Goal: Transaction & Acquisition: Purchase product/service

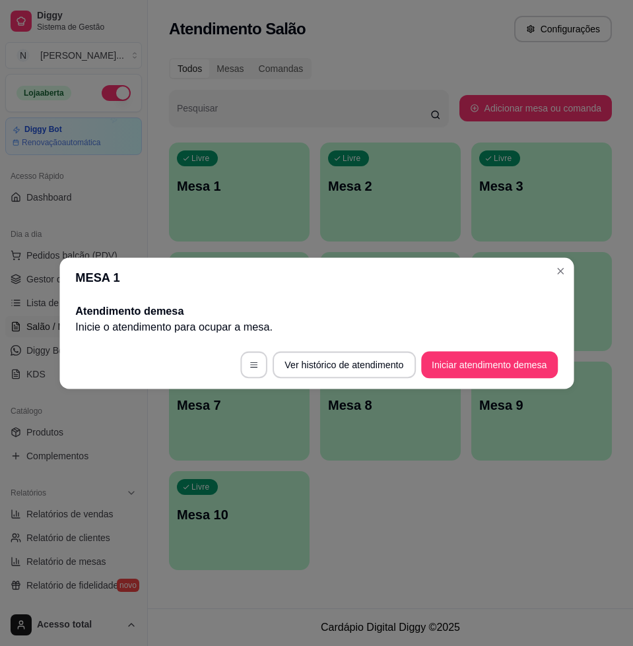
scroll to position [165, 0]
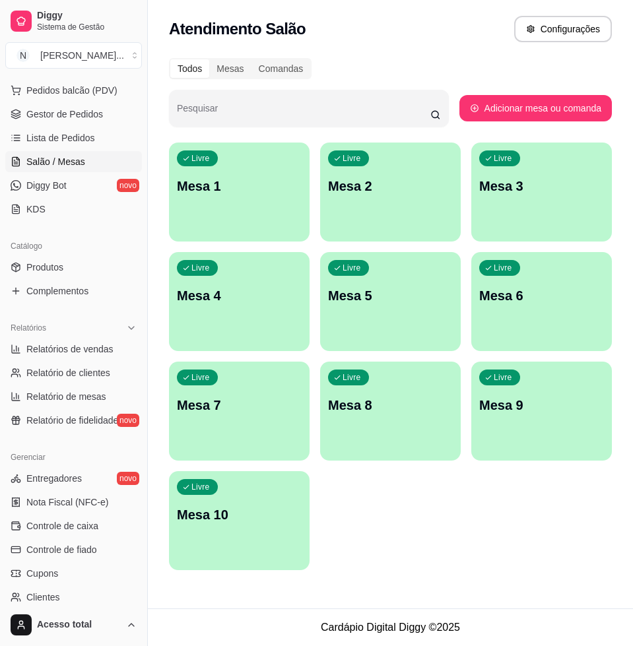
click at [280, 196] on div "Livre Mesa 1" at bounding box center [239, 184] width 141 height 83
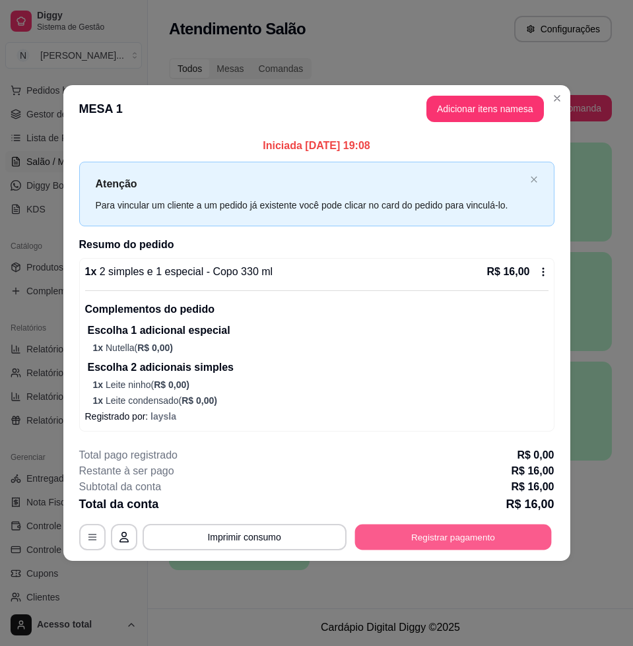
click at [473, 541] on button "Registrar pagamento" at bounding box center [452, 537] width 197 height 26
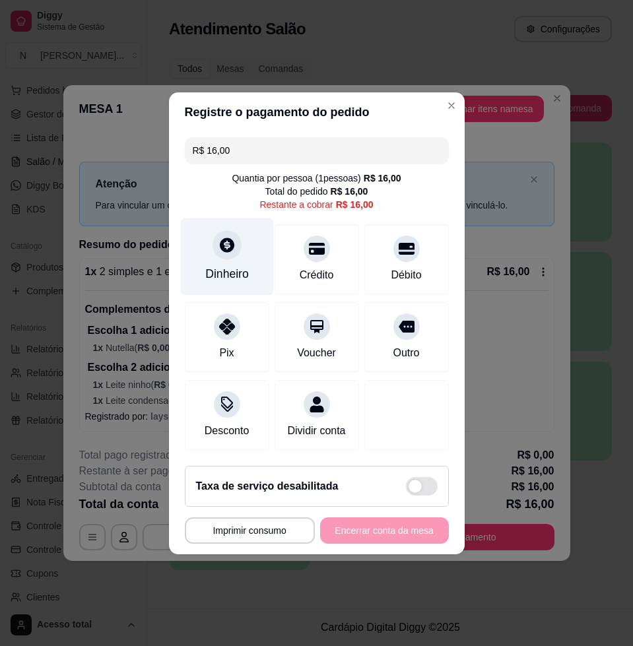
click at [207, 265] on div "Dinheiro" at bounding box center [227, 273] width 44 height 17
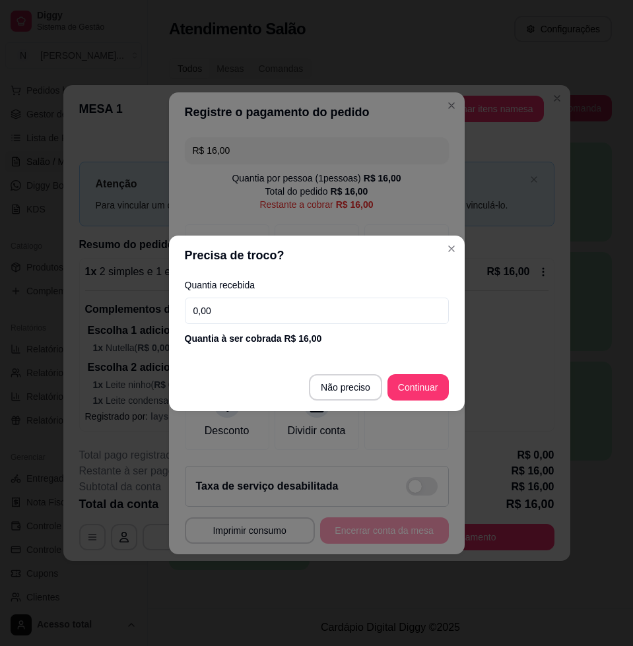
click at [275, 288] on label "Quantia recebida" at bounding box center [317, 285] width 264 height 9
click at [267, 301] on input "0,00" at bounding box center [317, 311] width 264 height 26
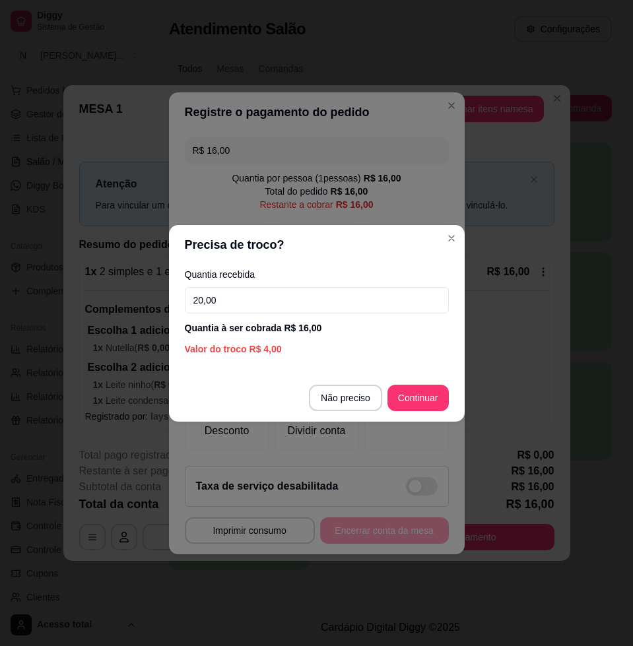
type input "20,00"
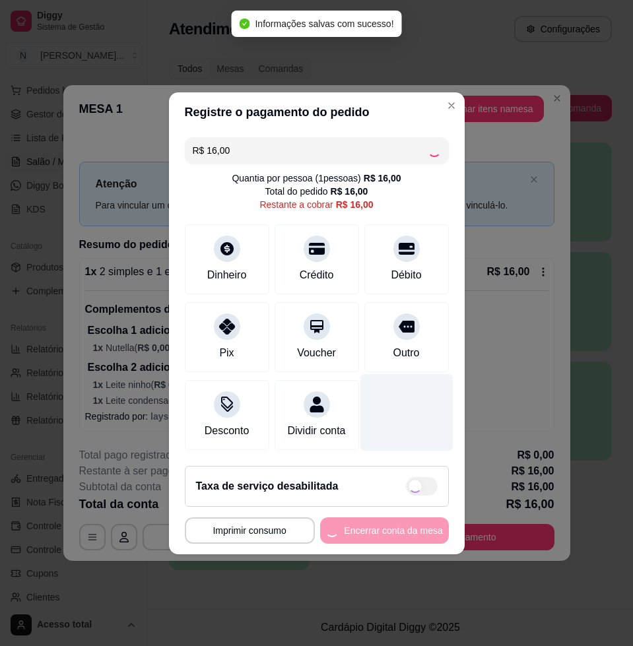
type input "R$ 0,00"
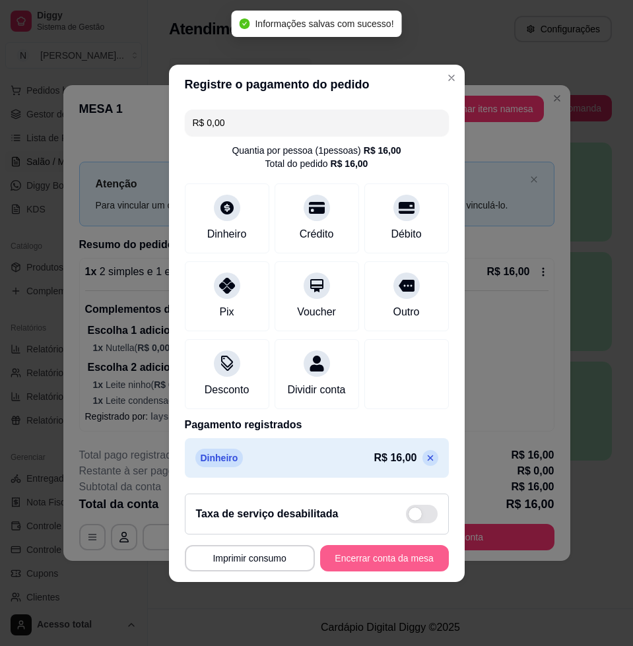
click at [376, 562] on button "Encerrar conta da mesa" at bounding box center [384, 558] width 129 height 26
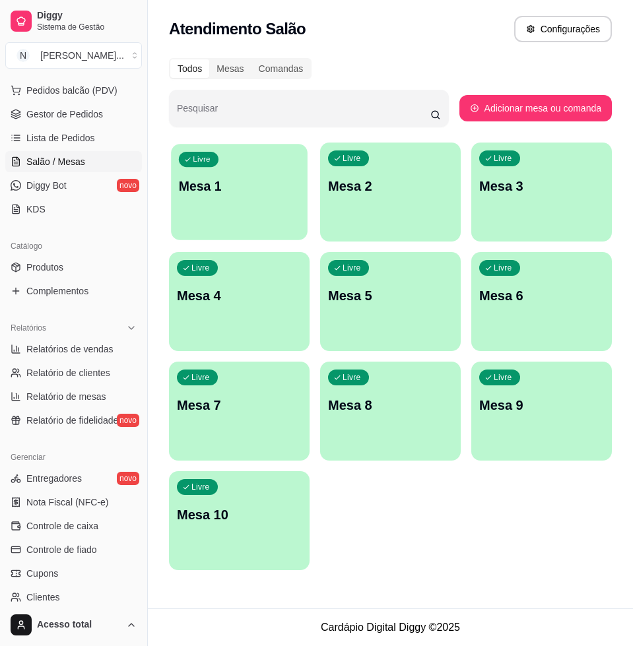
click at [240, 215] on div "Livre Mesa 1" at bounding box center [239, 184] width 137 height 81
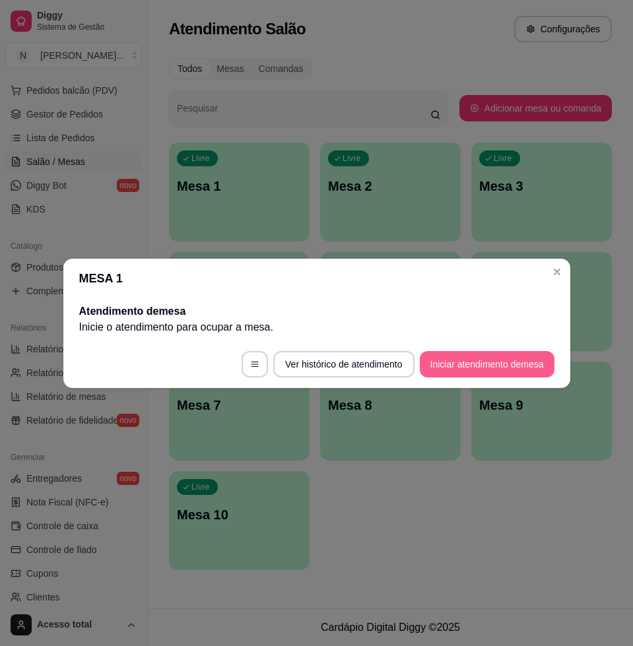
click at [526, 358] on button "Iniciar atendimento de mesa" at bounding box center [487, 364] width 135 height 26
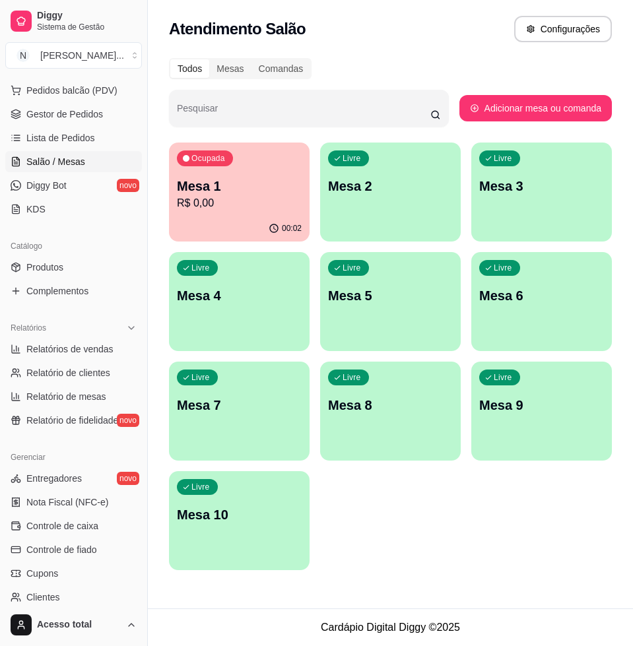
click at [248, 197] on p "R$ 0,00" at bounding box center [239, 203] width 125 height 16
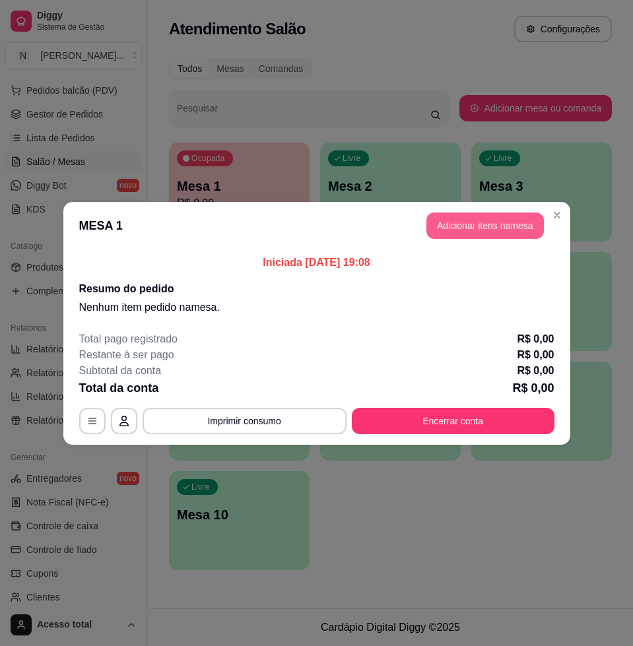
click at [488, 226] on button "Adicionar itens na mesa" at bounding box center [484, 226] width 117 height 26
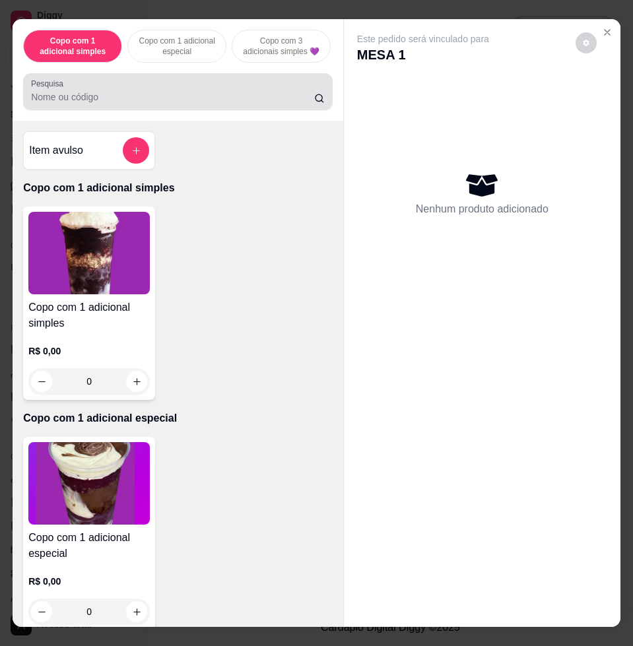
click at [116, 85] on div at bounding box center [178, 92] width 294 height 26
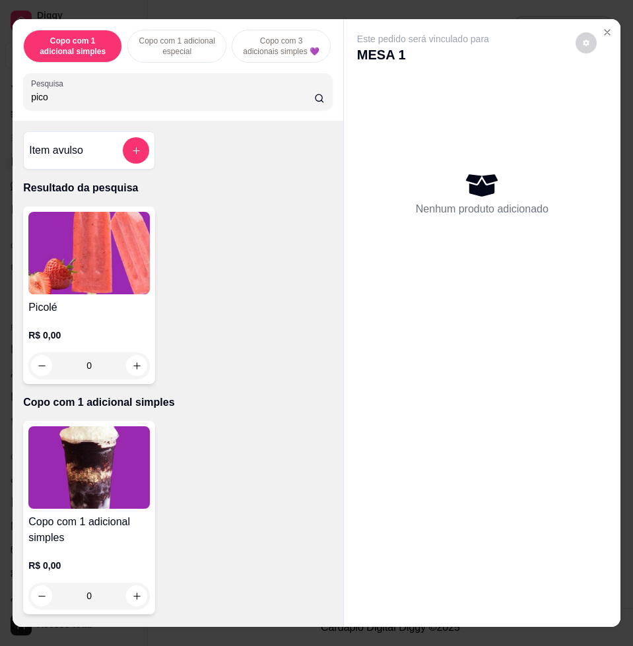
type input "pico"
click at [79, 228] on img at bounding box center [88, 253] width 121 height 83
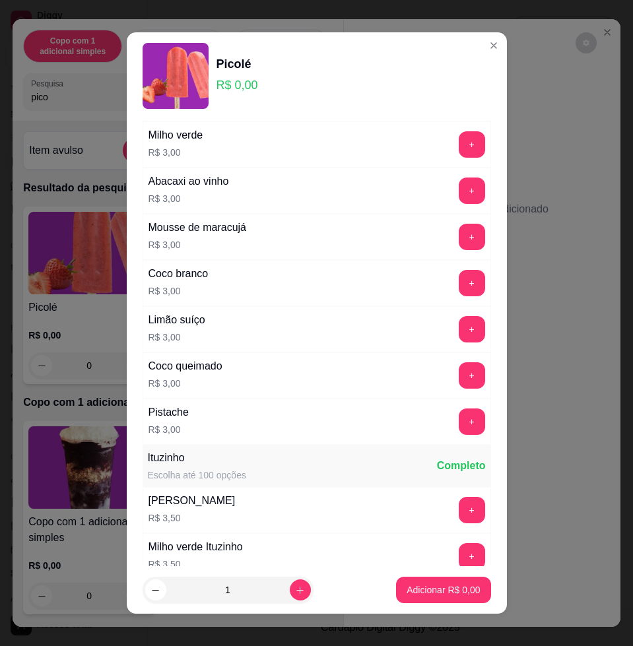
scroll to position [578, 0]
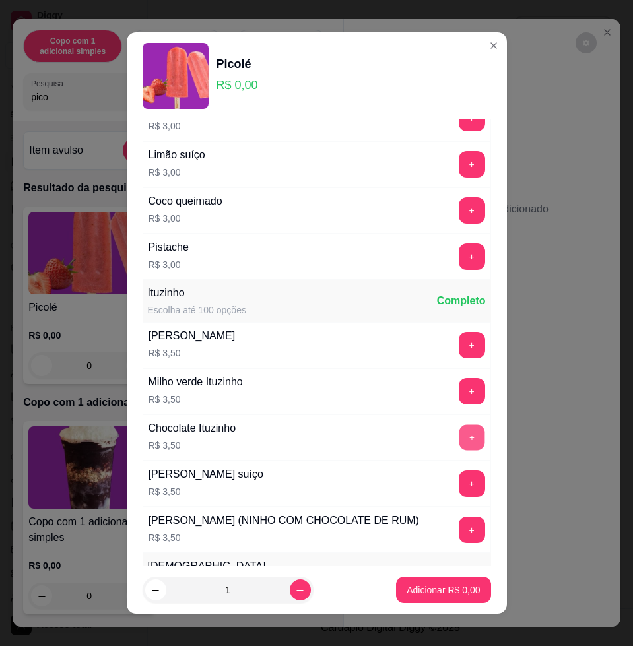
click at [459, 435] on button "+" at bounding box center [472, 438] width 26 height 26
click at [459, 435] on button "+" at bounding box center [472, 437] width 26 height 26
click at [459, 261] on button "+" at bounding box center [472, 257] width 26 height 26
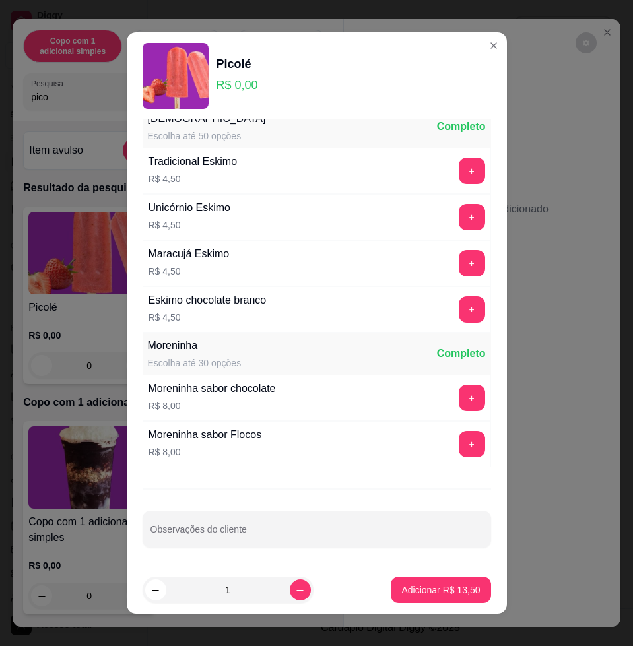
scroll to position [876, 0]
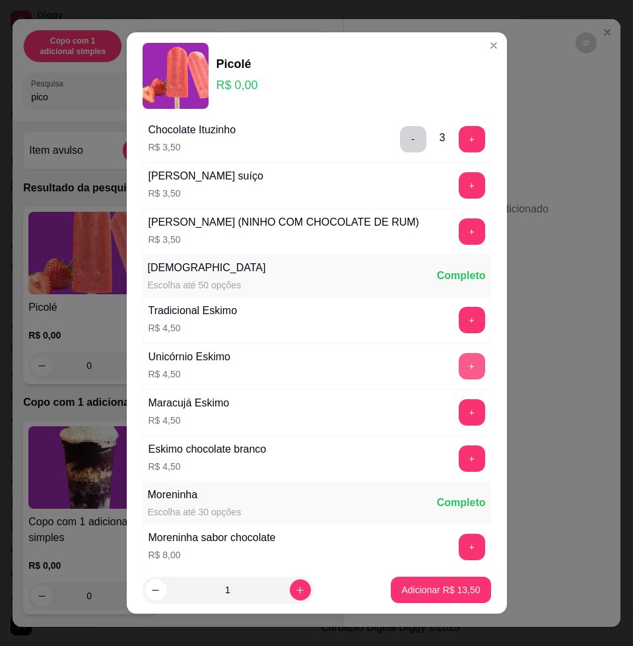
click at [459, 380] on button "+" at bounding box center [472, 366] width 26 height 26
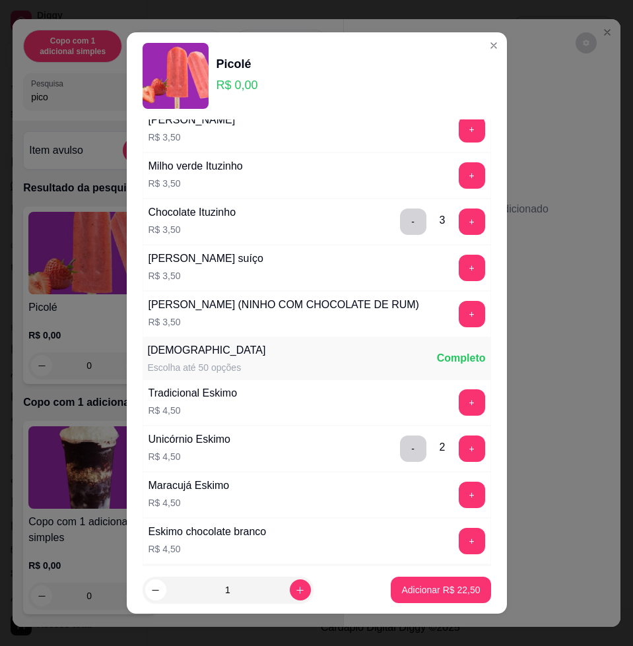
scroll to position [628, 0]
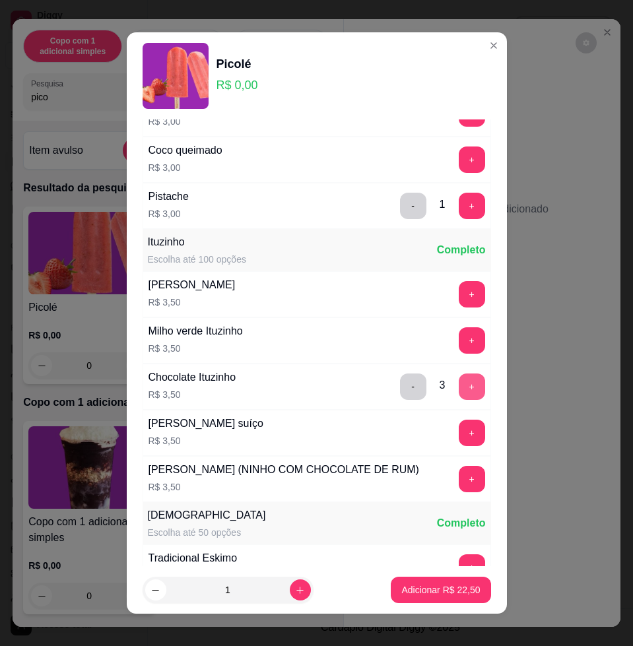
click at [459, 383] on button "+" at bounding box center [472, 387] width 26 height 26
click at [435, 588] on p "Adicionar R$ 29,50" at bounding box center [440, 589] width 79 height 13
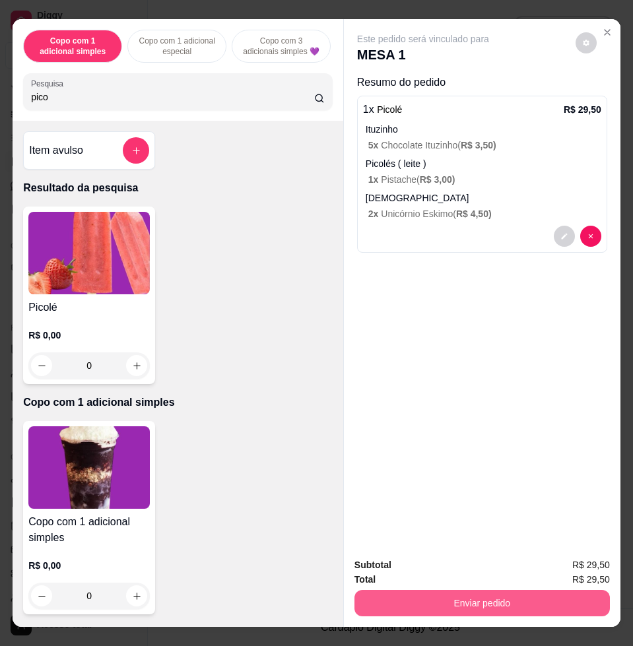
click at [438, 596] on button "Enviar pedido" at bounding box center [481, 603] width 255 height 26
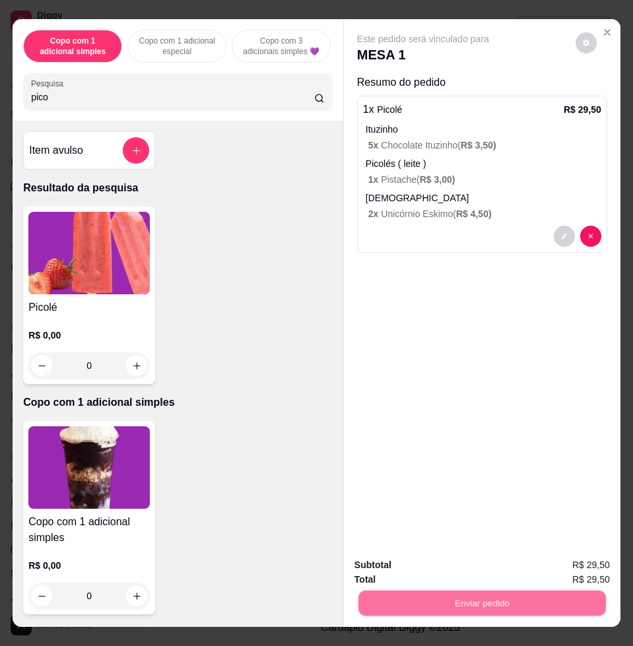
click at [418, 556] on button "Não registrar e enviar pedido" at bounding box center [436, 564] width 137 height 25
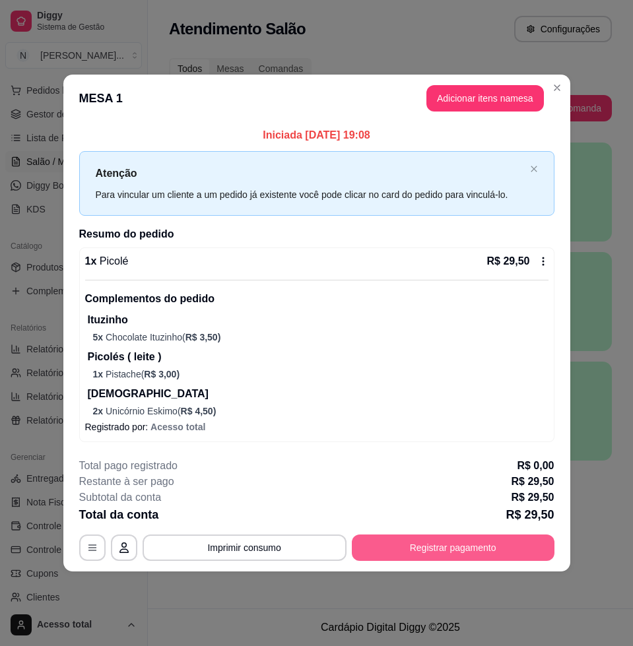
click at [443, 552] on button "Registrar pagamento" at bounding box center [453, 548] width 203 height 26
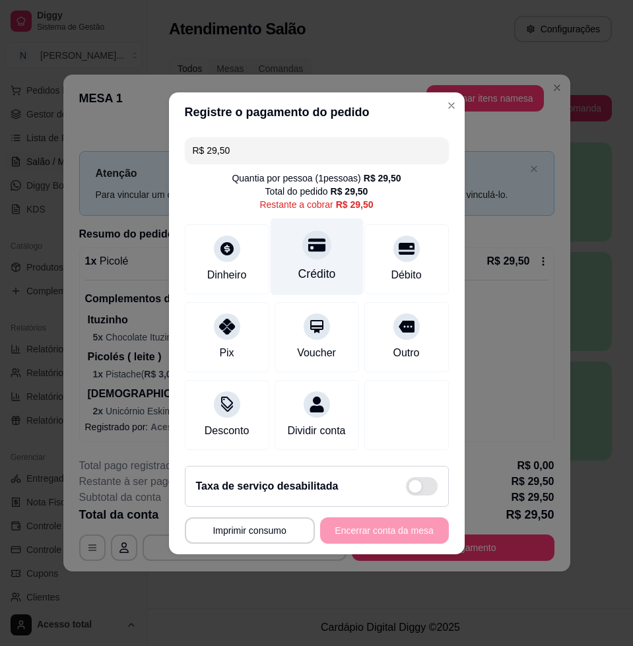
click at [307, 265] on div "Crédito" at bounding box center [317, 273] width 38 height 17
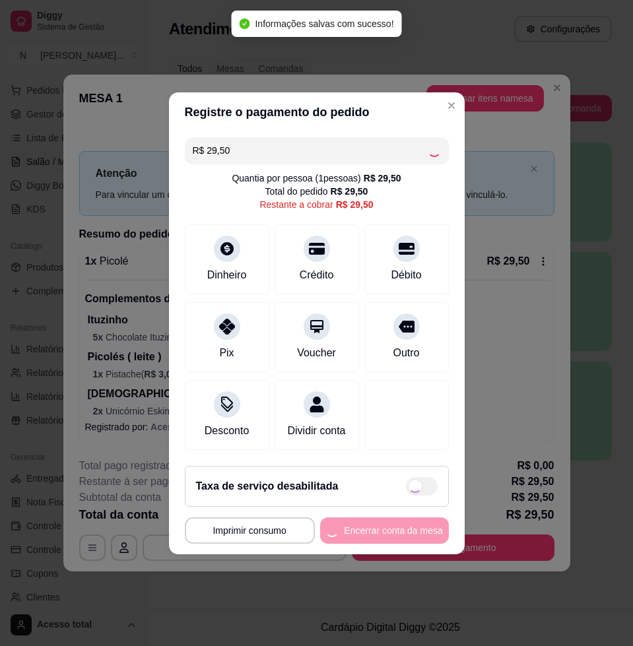
type input "R$ 0,00"
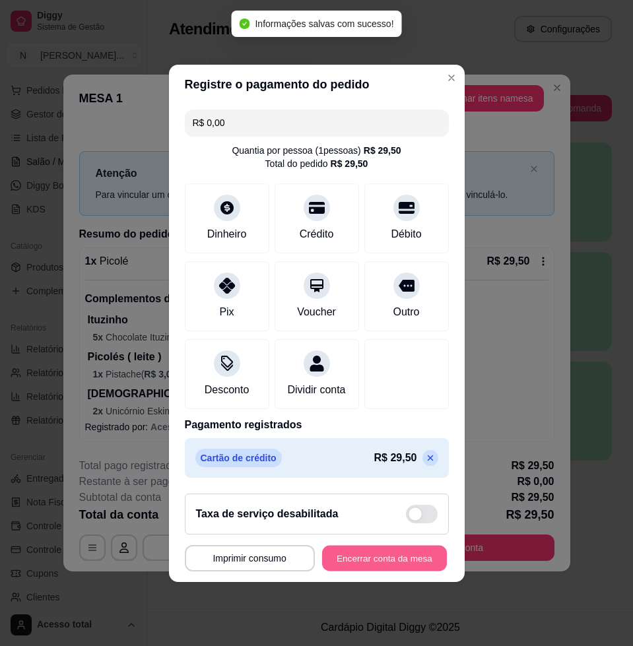
click at [379, 569] on button "Encerrar conta da mesa" at bounding box center [384, 558] width 125 height 26
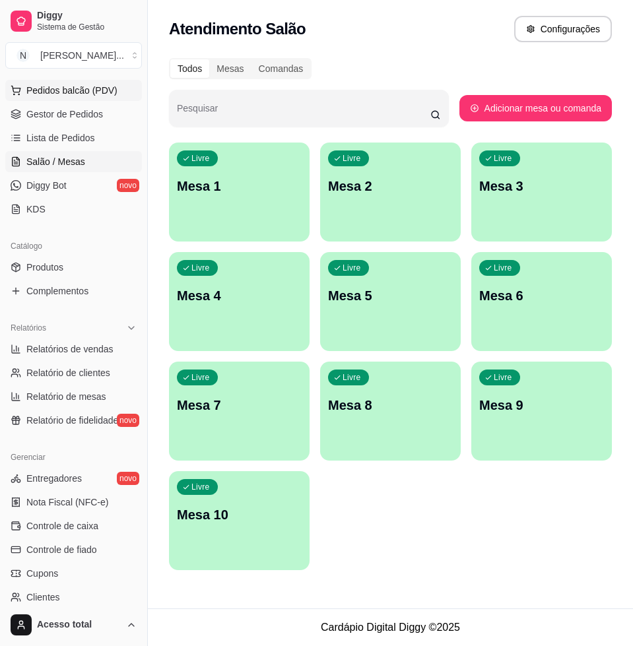
click at [64, 84] on span "Pedidos balcão (PDV)" at bounding box center [71, 90] width 91 height 13
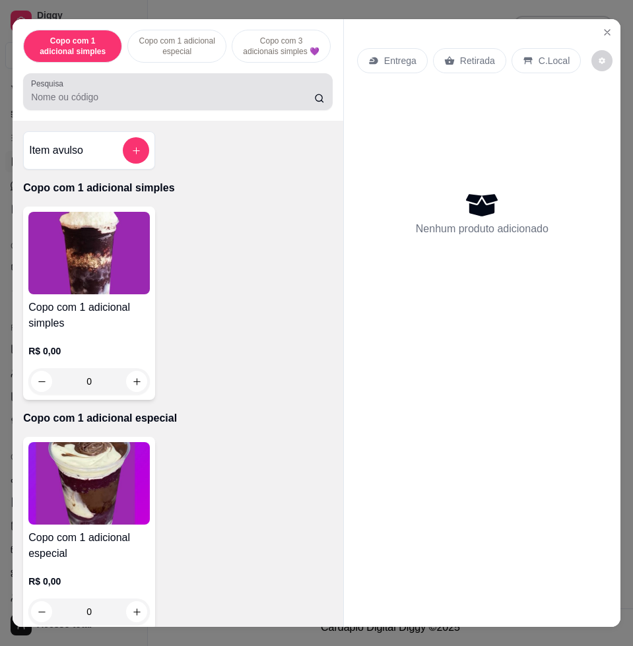
click at [222, 94] on div at bounding box center [178, 92] width 294 height 26
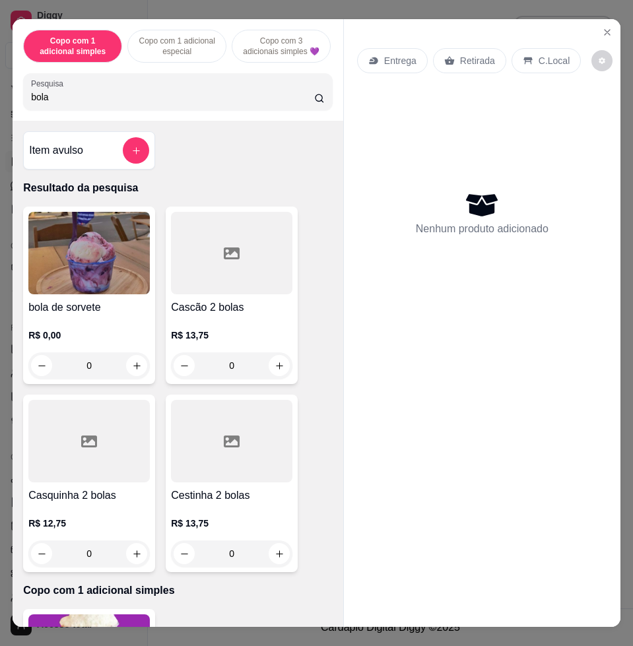
type input "bola"
click at [43, 242] on img at bounding box center [88, 253] width 121 height 83
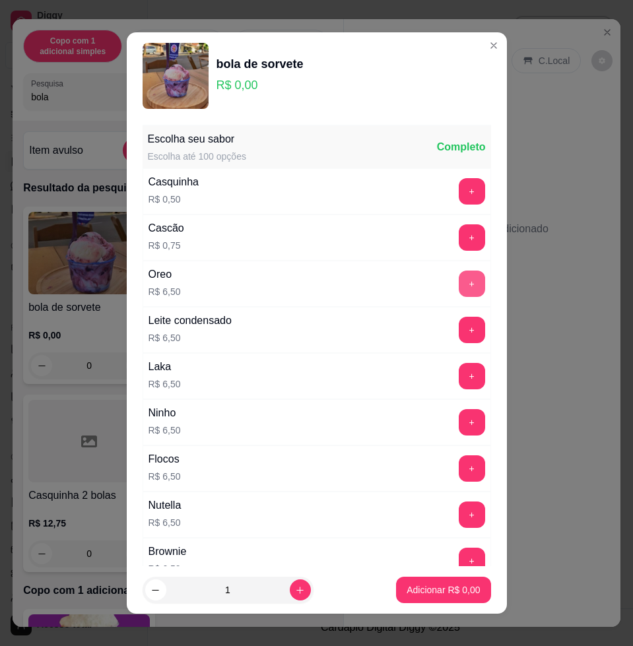
click at [459, 290] on button "+" at bounding box center [472, 284] width 26 height 26
click at [459, 287] on button "+" at bounding box center [472, 284] width 26 height 26
click at [452, 587] on p "Adicionar R$ 19,50" at bounding box center [440, 589] width 79 height 13
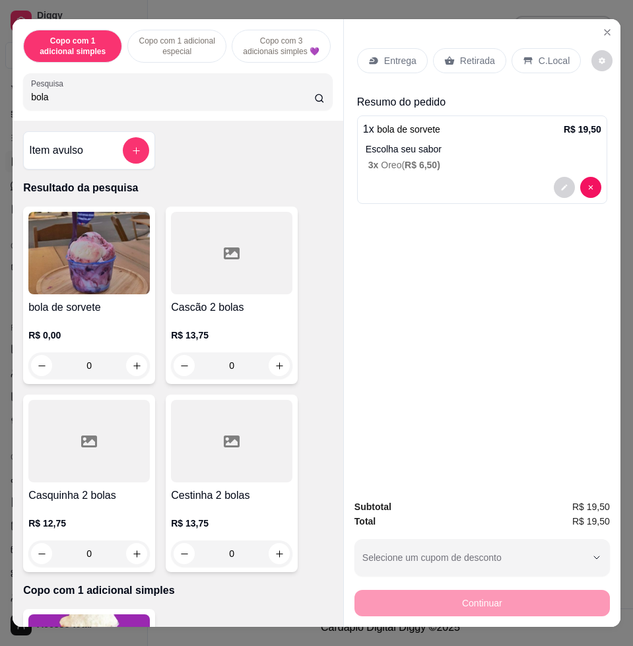
click at [539, 57] on p "C.Local" at bounding box center [554, 60] width 31 height 13
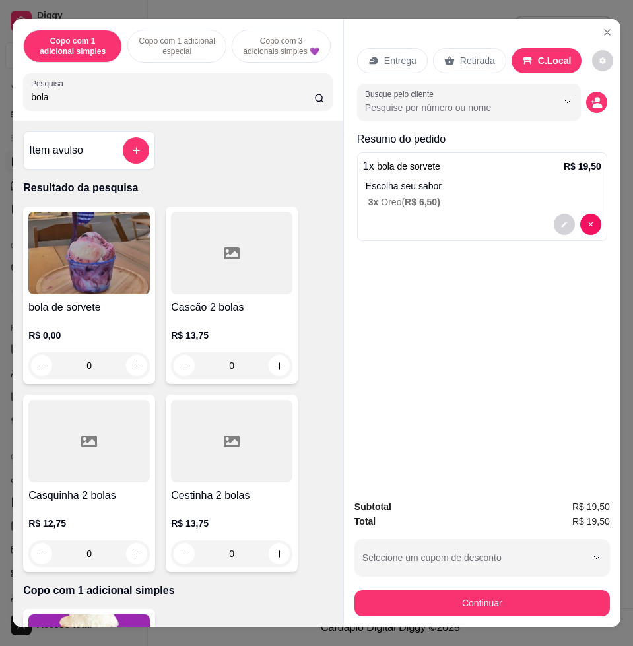
click at [570, 614] on div "Subtotal R$ 19,50 Total R$ 19,50 Selecione um cupom de desconto COMBO Selecione…" at bounding box center [482, 558] width 277 height 138
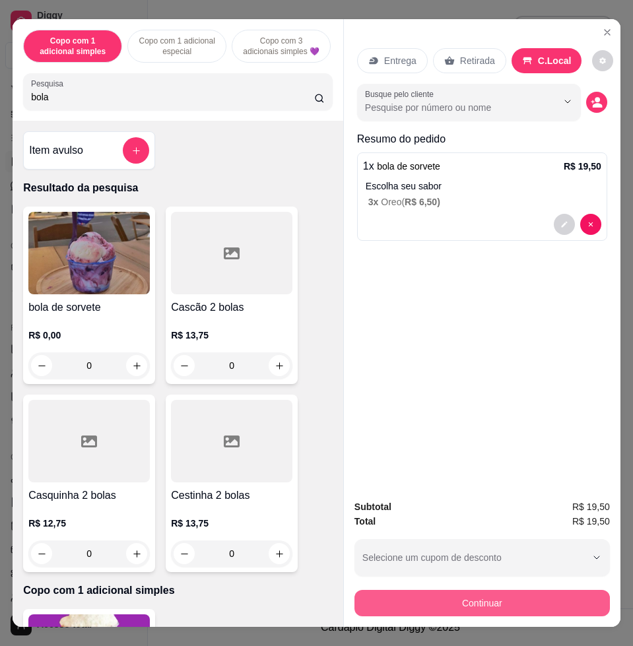
click at [569, 600] on button "Continuar" at bounding box center [481, 603] width 255 height 26
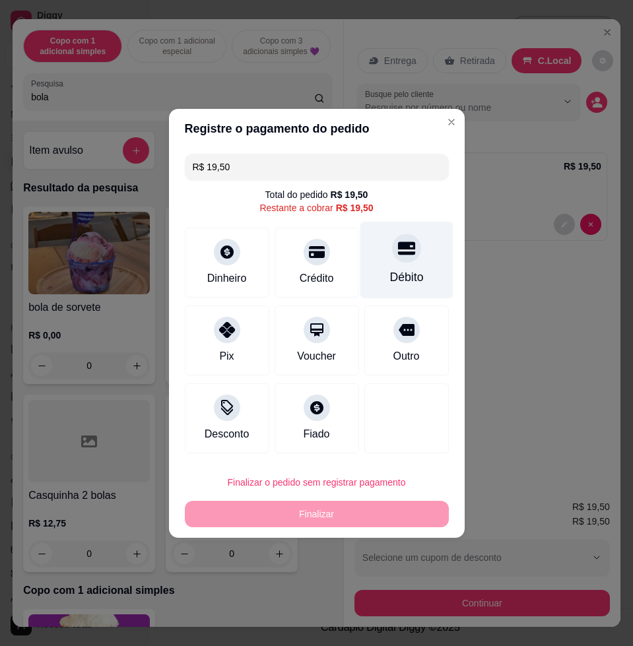
click at [397, 248] on icon at bounding box center [405, 248] width 17 height 13
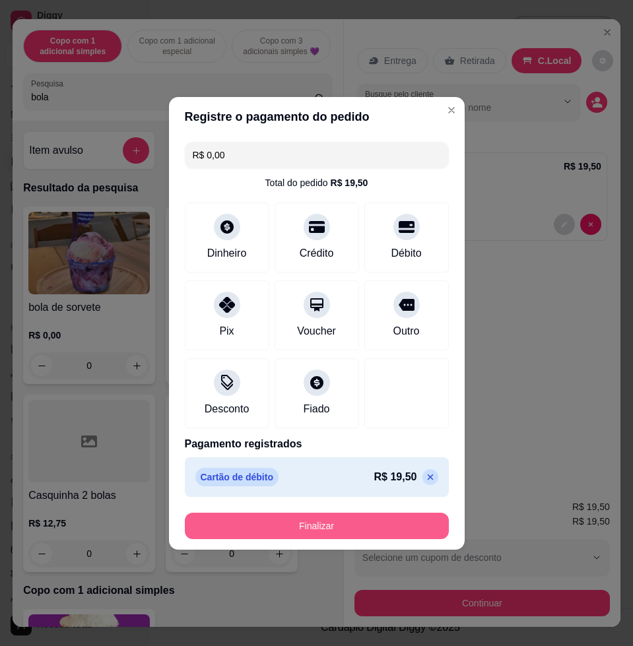
click at [399, 534] on button "Finalizar" at bounding box center [317, 526] width 264 height 26
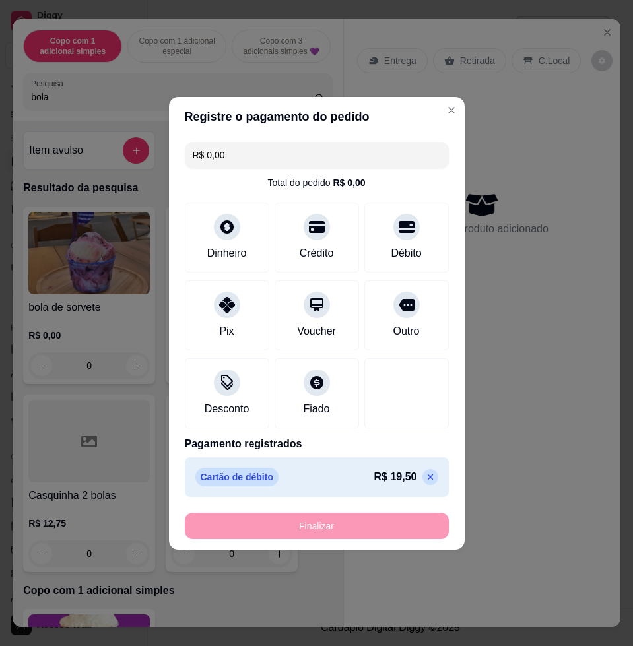
type input "-R$ 19,50"
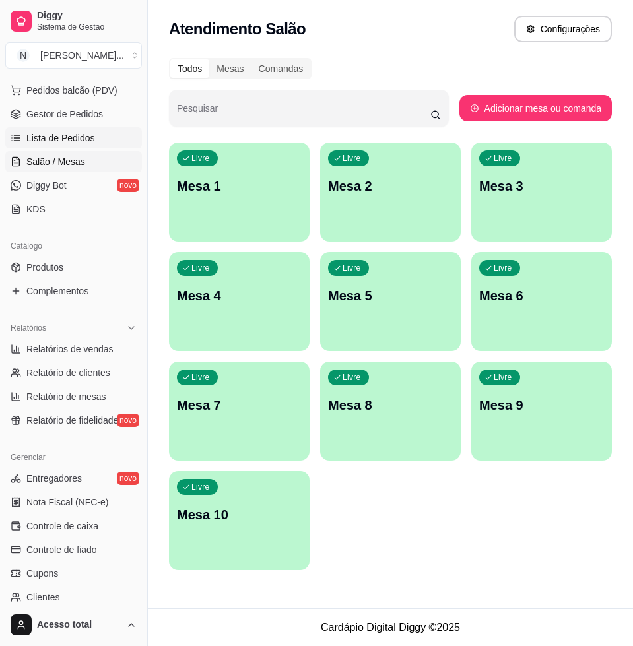
click at [77, 135] on span "Lista de Pedidos" at bounding box center [60, 137] width 69 height 13
